Goal: Transaction & Acquisition: Purchase product/service

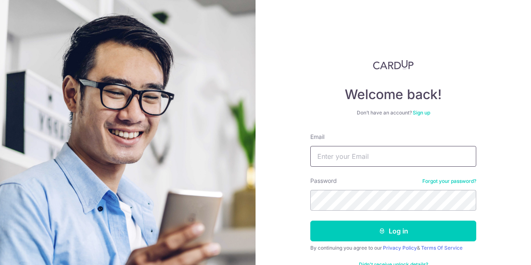
click at [351, 156] on input "Email" at bounding box center [393, 156] width 166 height 21
click at [351, 154] on input "hiyur" at bounding box center [393, 156] width 166 height 21
type input "[EMAIL_ADDRESS][DOMAIN_NAME]"
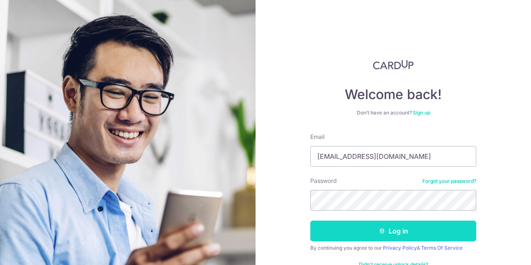
click at [373, 229] on button "Log in" at bounding box center [393, 231] width 166 height 21
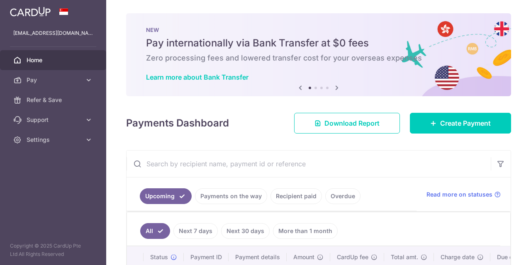
scroll to position [41, 0]
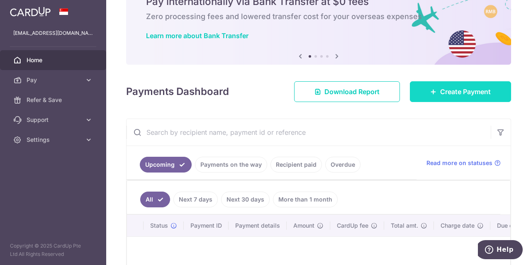
click at [440, 96] on span "Create Payment" at bounding box center [465, 92] width 51 height 10
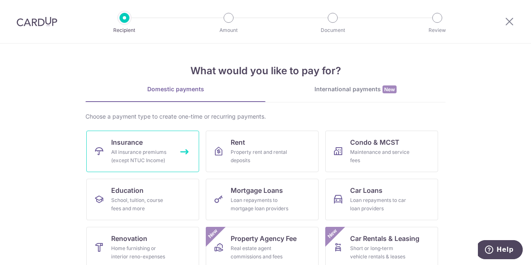
click at [127, 157] on div "All insurance premiums (except NTUC Income)" at bounding box center [141, 156] width 60 height 17
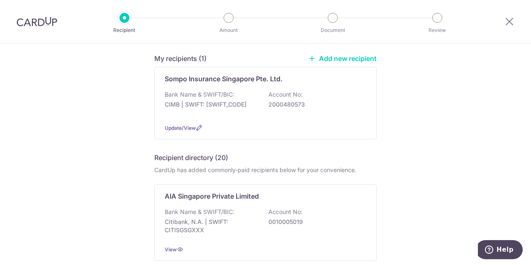
scroll to position [83, 0]
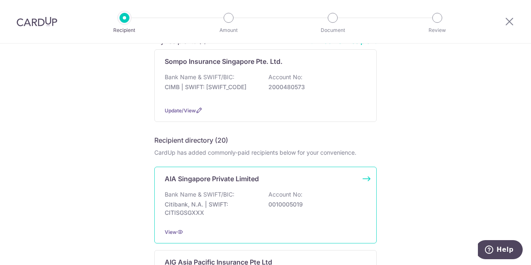
click at [234, 185] on div "AIA Singapore Private Limited Bank Name & SWIFT/BIC: Citibank, N.A. | SWIFT: CI…" at bounding box center [265, 205] width 222 height 77
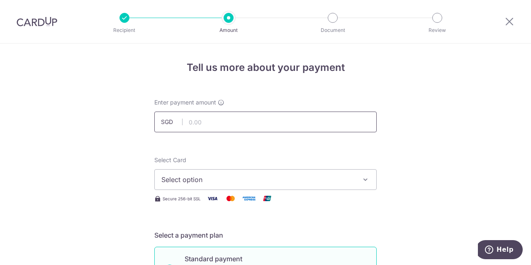
click at [246, 117] on input "text" at bounding box center [265, 122] width 222 height 21
type input "710.70"
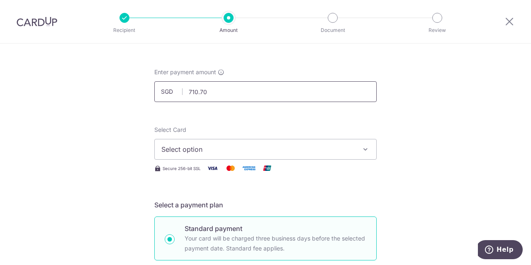
scroll to position [41, 0]
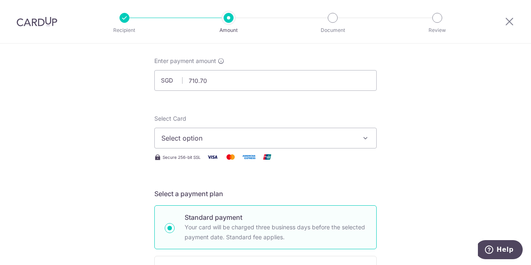
click at [231, 136] on span "Select option" at bounding box center [257, 138] width 193 height 10
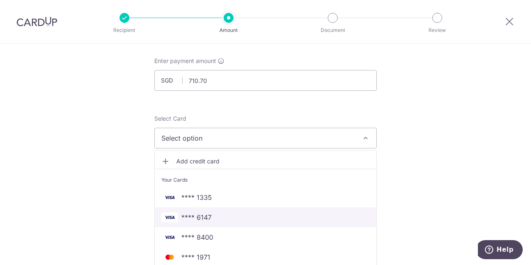
click at [212, 215] on span "**** 6147" at bounding box center [265, 217] width 208 height 10
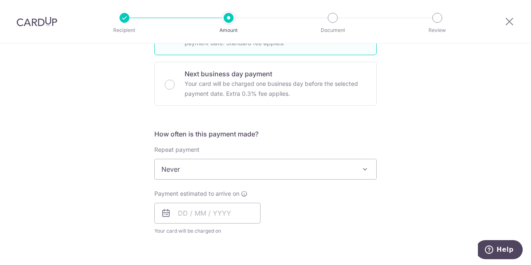
scroll to position [249, 0]
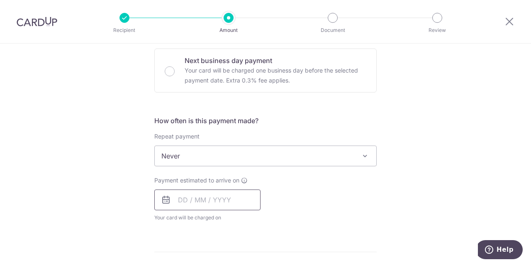
click at [222, 192] on input "text" at bounding box center [207, 200] width 106 height 21
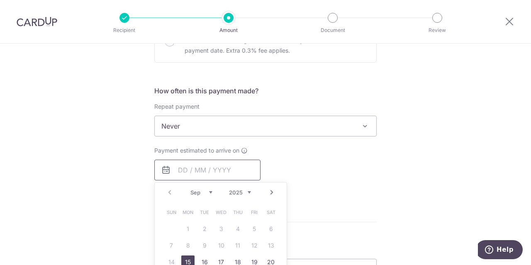
scroll to position [332, 0]
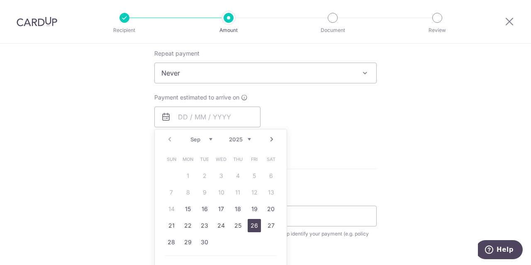
click at [252, 225] on link "26" at bounding box center [254, 225] width 13 height 13
type input "26/09/2025"
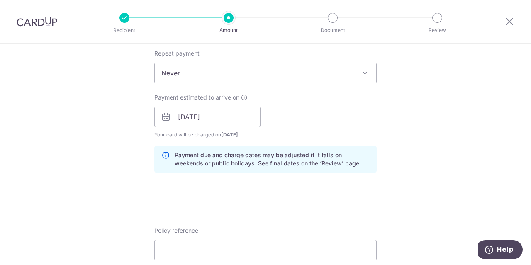
scroll to position [373, 0]
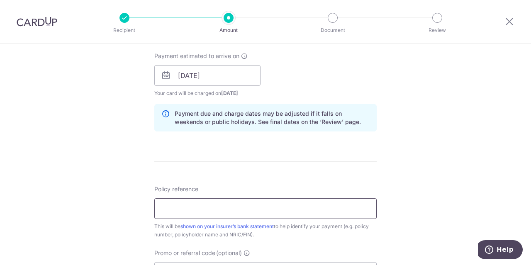
click at [327, 217] on input "Policy reference" at bounding box center [265, 208] width 222 height 21
click at [185, 209] on input "Policy reference" at bounding box center [265, 208] width 222 height 21
paste input ""
type input ""
drag, startPoint x: 230, startPoint y: 210, endPoint x: 120, endPoint y: 211, distance: 110.8
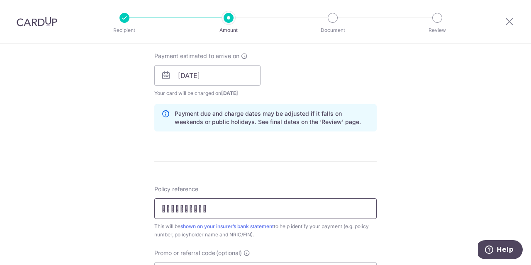
click at [120, 211] on div "Tell us more about your payment Enter payment amount SGD 710.70 710.70 Select C…" at bounding box center [265, 62] width 531 height 785
paste input ""
type input ""
drag, startPoint x: 233, startPoint y: 211, endPoint x: 51, endPoint y: 208, distance: 182.6
click at [51, 208] on div "Tell us more about your payment Enter payment amount SGD 710.70 710.70 Select C…" at bounding box center [265, 62] width 531 height 785
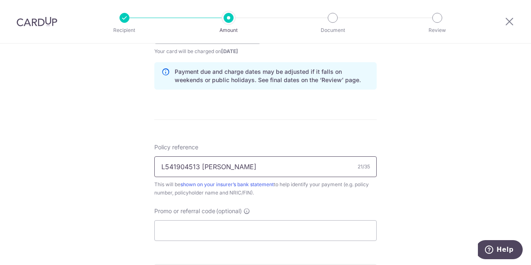
scroll to position [456, 0]
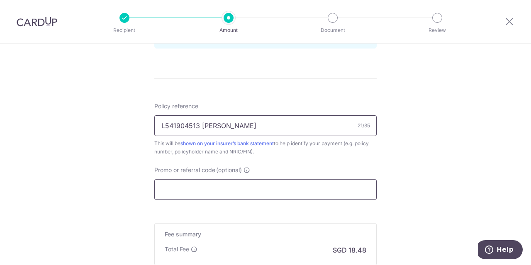
type input "L541904513 Tan Ru Yih"
click at [307, 195] on input "Promo or referral code (optional)" at bounding box center [265, 189] width 222 height 21
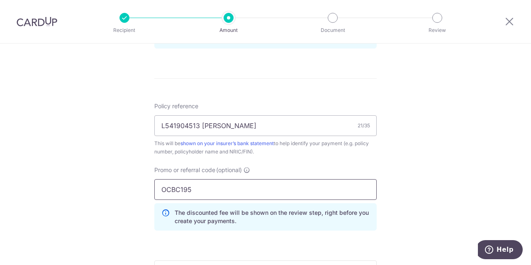
type input "OCBC195"
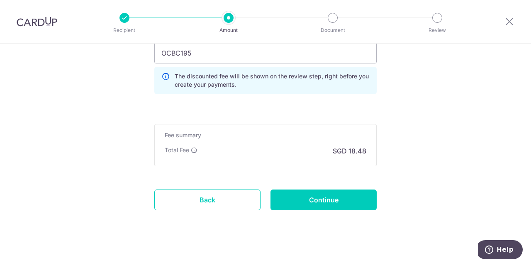
scroll to position [598, 0]
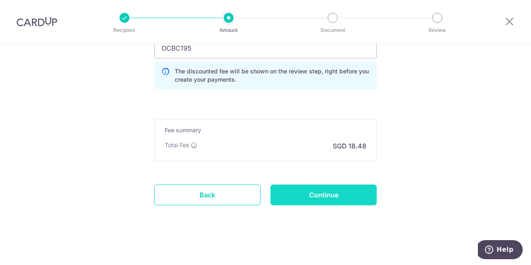
click at [335, 196] on input "Continue" at bounding box center [324, 195] width 106 height 21
type input "Create Schedule"
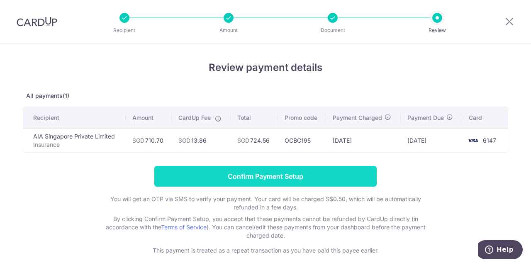
click at [272, 176] on input "Confirm Payment Setup" at bounding box center [265, 176] width 222 height 21
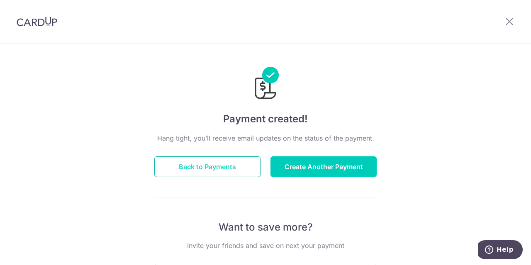
click at [229, 168] on button "Back to Payments" at bounding box center [207, 166] width 106 height 21
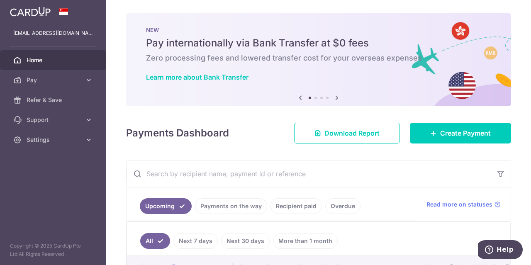
click at [73, 143] on div at bounding box center [268, 134] width 537 height 268
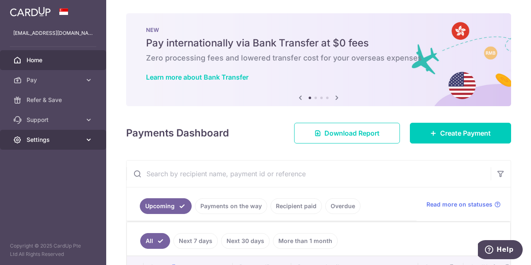
click at [91, 140] on icon at bounding box center [89, 140] width 8 height 8
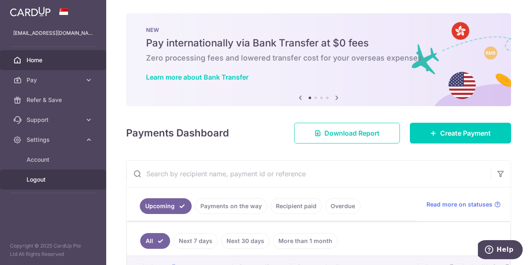
click at [44, 178] on span "Logout" at bounding box center [54, 180] width 55 height 8
